Goal: Check status: Check status

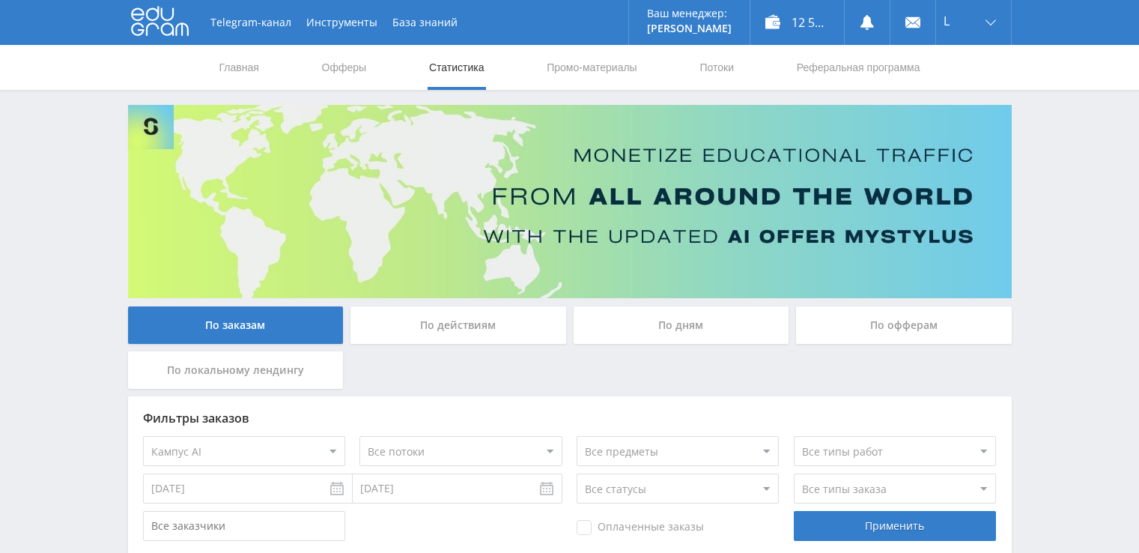
select select "340"
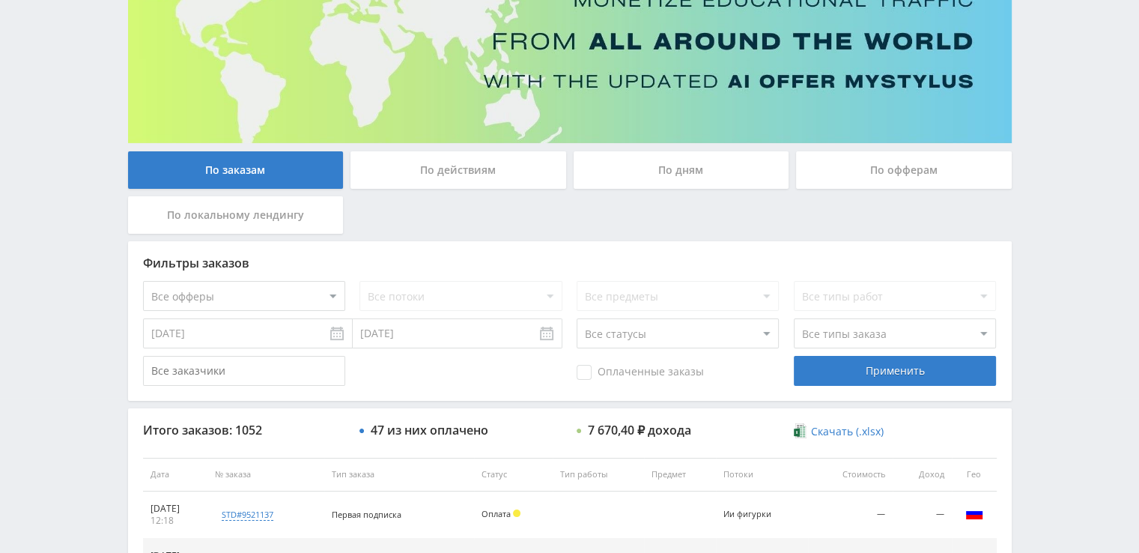
scroll to position [150, 0]
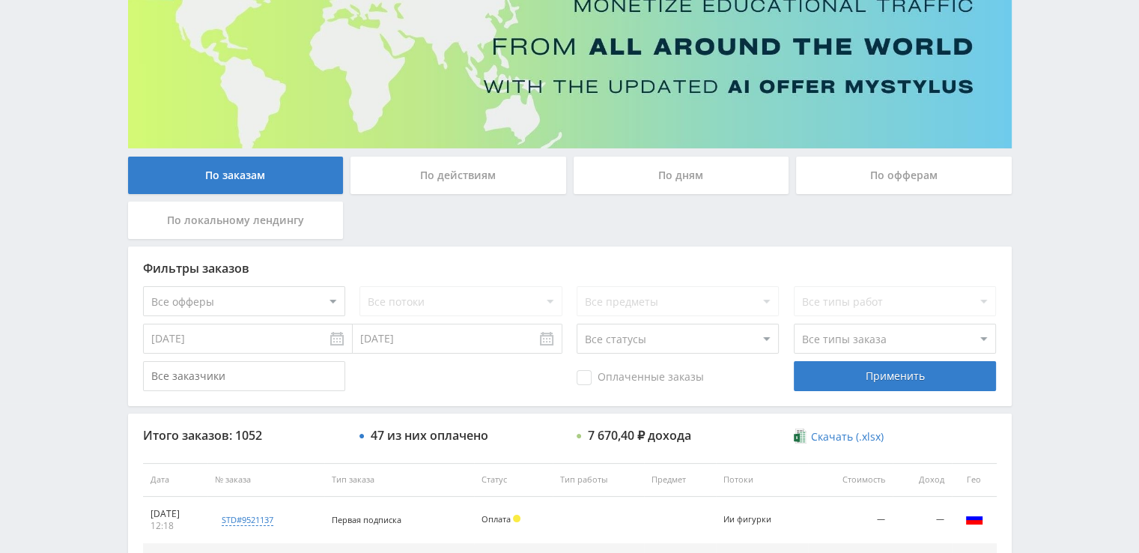
click at [261, 310] on select "Все офферы MyStylus MyStylus - Revshare Кампус AI Studybay Автор24 Studybay Bra…" at bounding box center [244, 301] width 202 height 30
select select "340"
click at [252, 300] on select "Все офферы MyStylus MyStylus - Revshare Кампус AI Studybay Автор24 Studybay Bra…" at bounding box center [244, 301] width 202 height 30
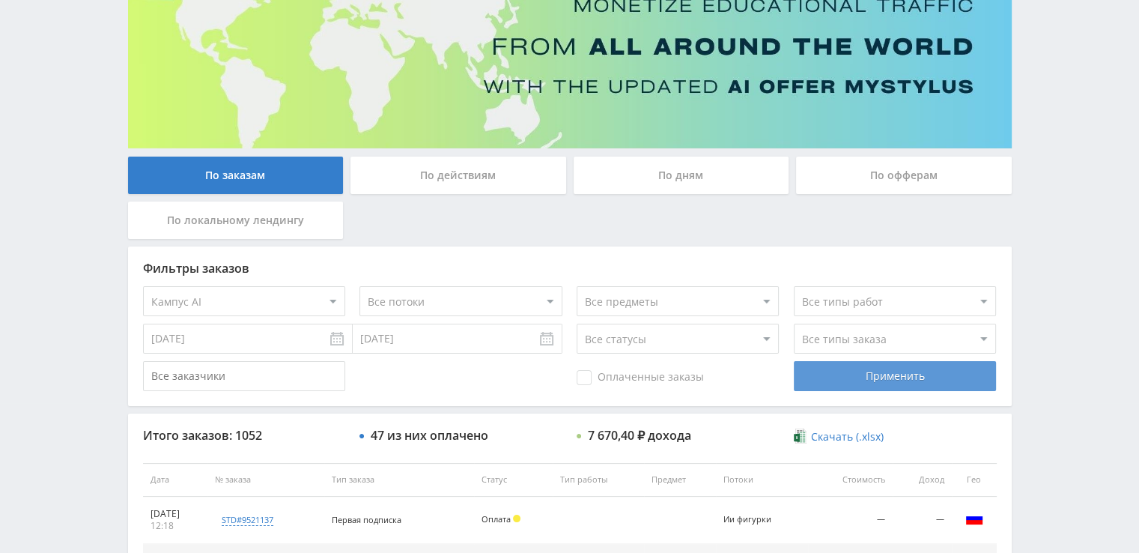
click at [828, 370] on div "Применить" at bounding box center [895, 376] width 202 height 30
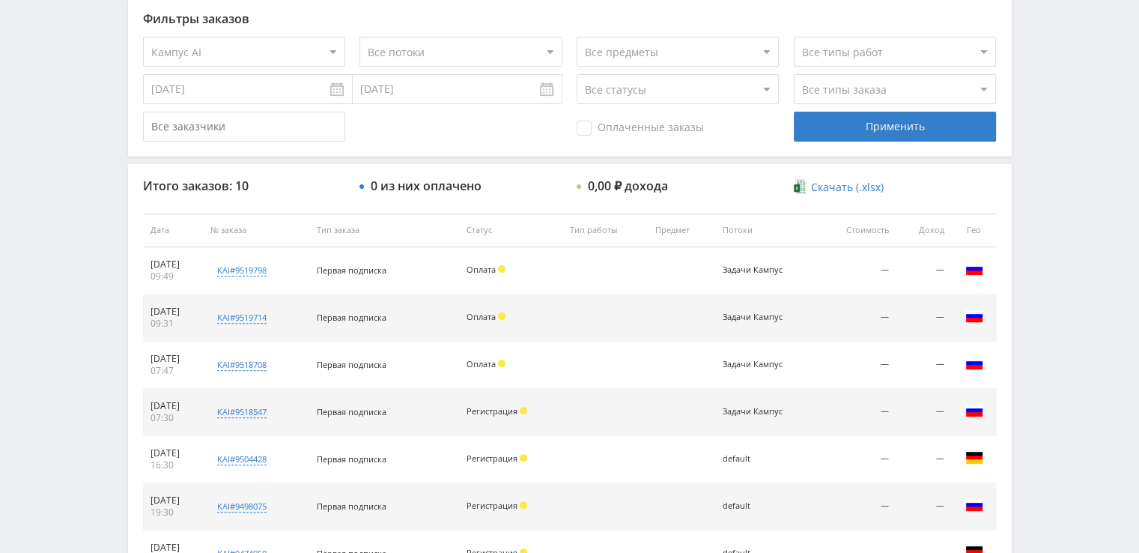
scroll to position [373, 0]
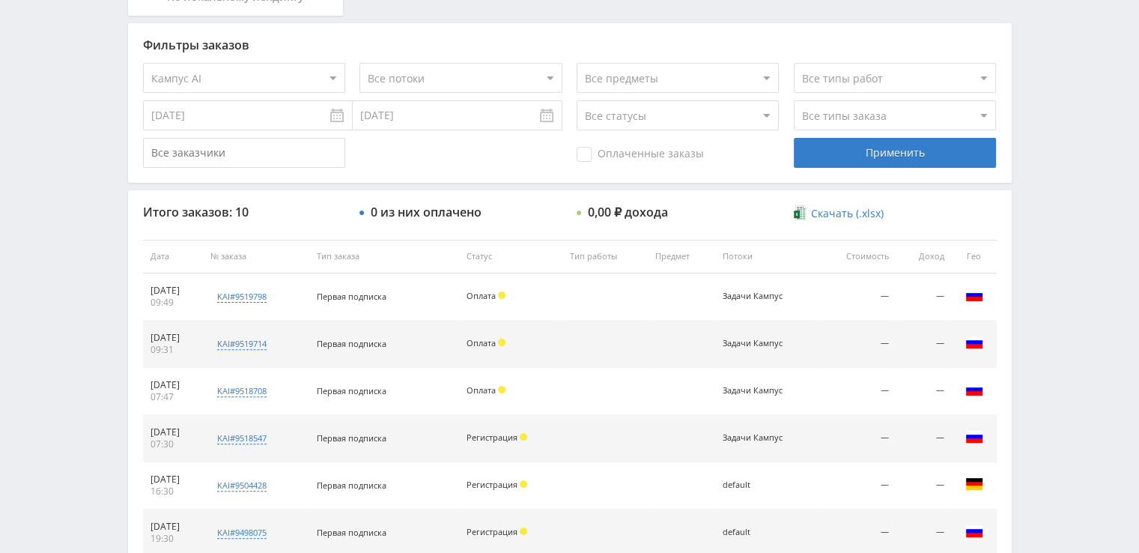
click at [660, 112] on select "Все статусы В аукционе В работе На гарантии Завершен Возврат Черновик" at bounding box center [678, 115] width 202 height 30
click at [490, 151] on div "Оплаченные заказы Применить" at bounding box center [570, 153] width 854 height 30
click at [833, 112] on select "Все типы заказа Ребилл Новый заказ" at bounding box center [895, 115] width 202 height 30
click at [483, 145] on div "Оплаченные заказы Применить" at bounding box center [570, 153] width 854 height 30
click at [862, 70] on select "Все типы работ" at bounding box center [895, 78] width 202 height 30
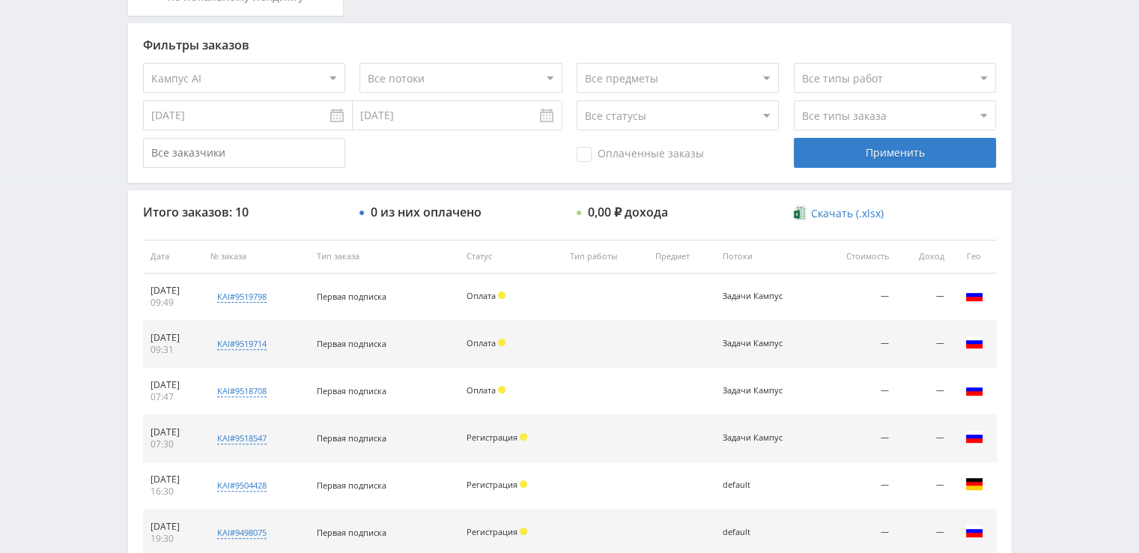
click at [733, 76] on select "Все предметы" at bounding box center [678, 78] width 202 height 30
click at [517, 73] on select "Все потоки Задачи Кампус default" at bounding box center [460, 78] width 202 height 30
click at [565, 171] on div "Фильтры заказов Все офферы MyStylus MyStylus - Revshare Кампус AI Studybay Авто…" at bounding box center [570, 102] width 884 height 159
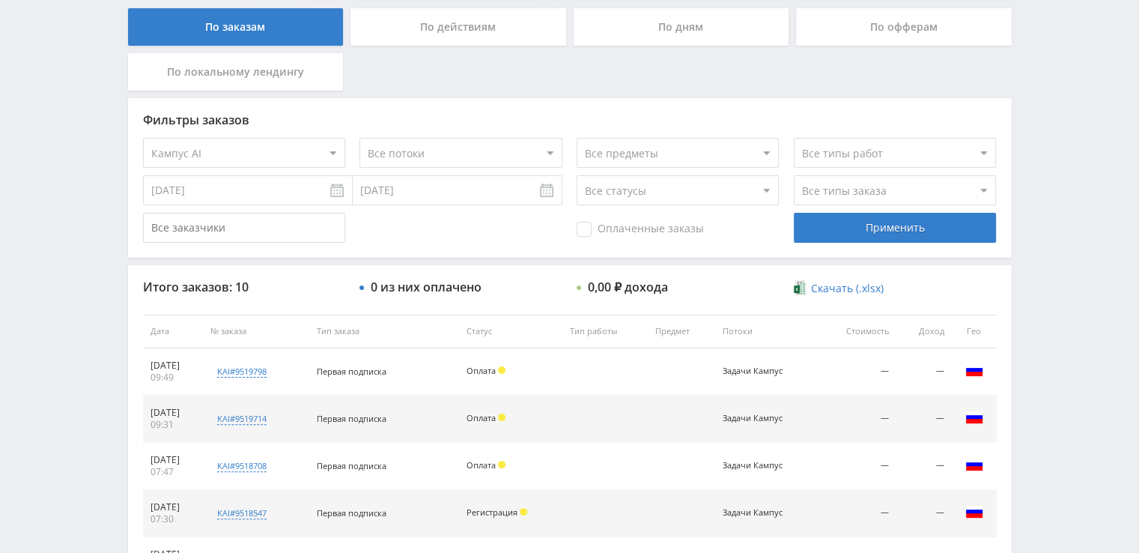
scroll to position [223, 0]
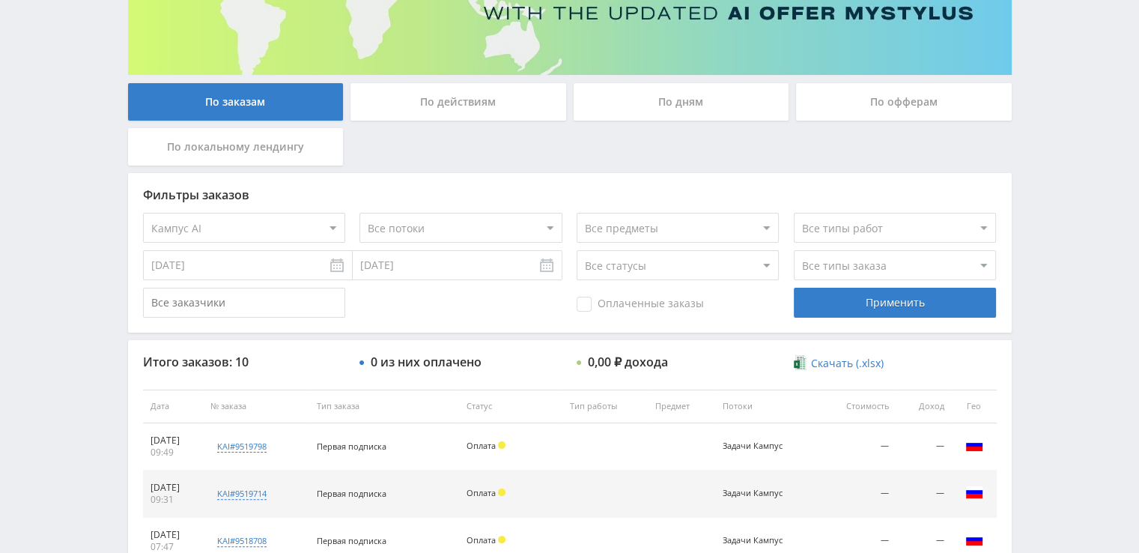
click at [862, 99] on div "По офферам" at bounding box center [904, 101] width 216 height 37
click at [0, 0] on input "По офферам" at bounding box center [0, 0] width 0 height 0
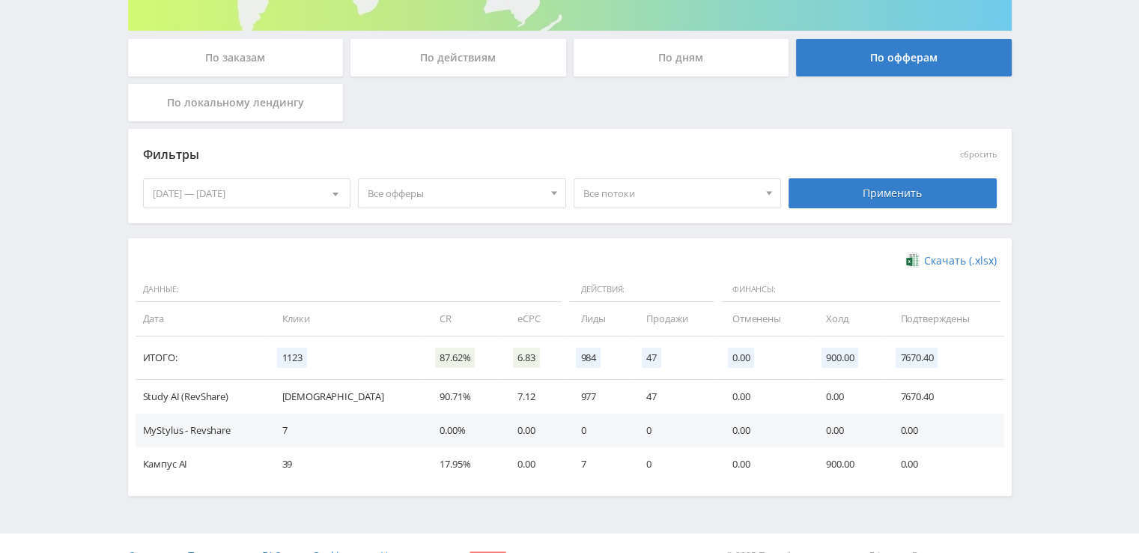
scroll to position [292, 0]
